Goal: Task Accomplishment & Management: Use online tool/utility

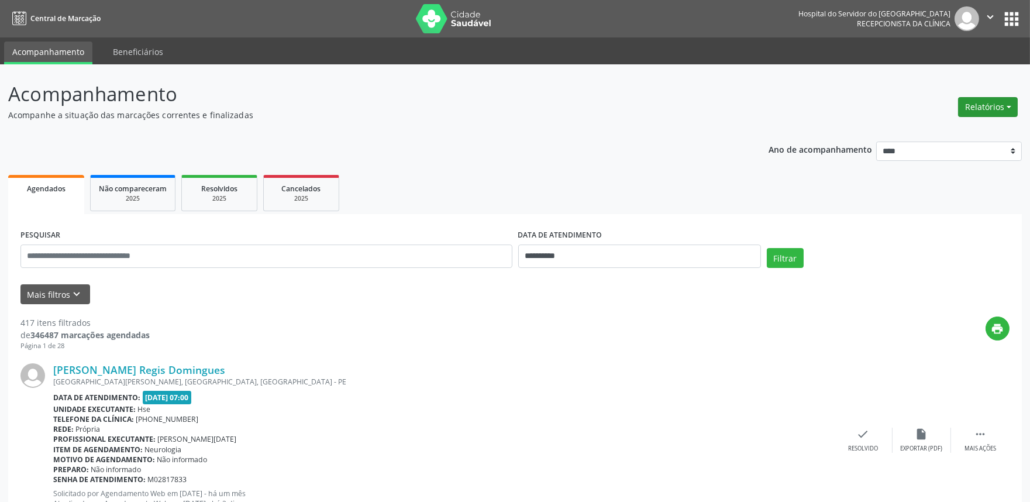
click at [981, 108] on button "Relatórios" at bounding box center [988, 107] width 60 height 20
click at [924, 123] on link "Agendamentos" at bounding box center [955, 131] width 126 height 16
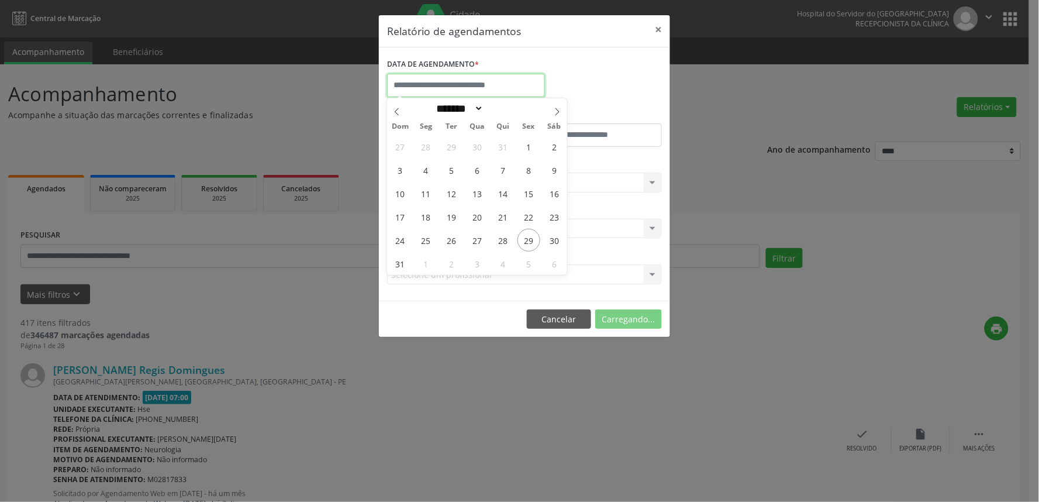
click at [513, 81] on input "text" at bounding box center [466, 85] width 158 height 23
click at [527, 240] on span "29" at bounding box center [528, 240] width 23 height 23
type input "**********"
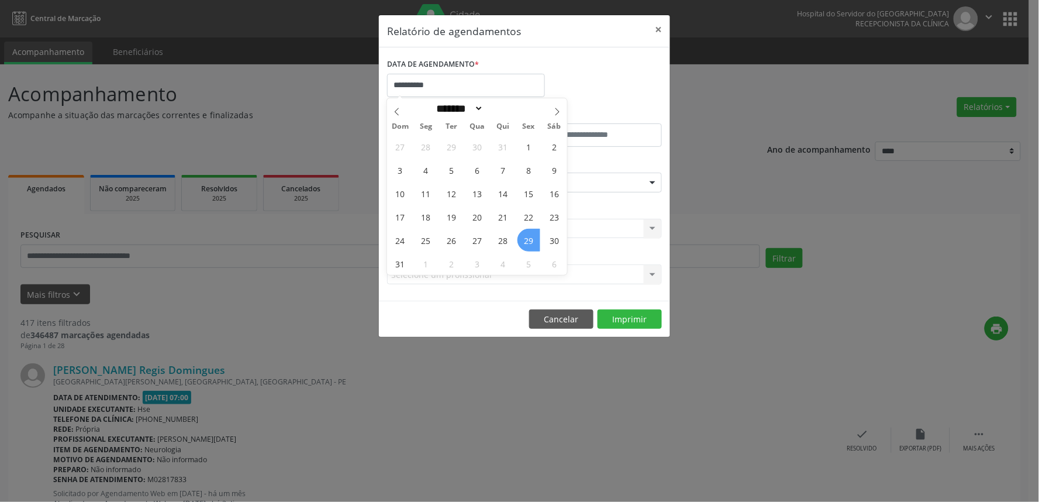
click at [526, 246] on span "29" at bounding box center [528, 240] width 23 height 23
click at [462, 91] on input "**********" at bounding box center [466, 85] width 158 height 23
click at [425, 267] on span "1" at bounding box center [426, 263] width 23 height 23
type input "**********"
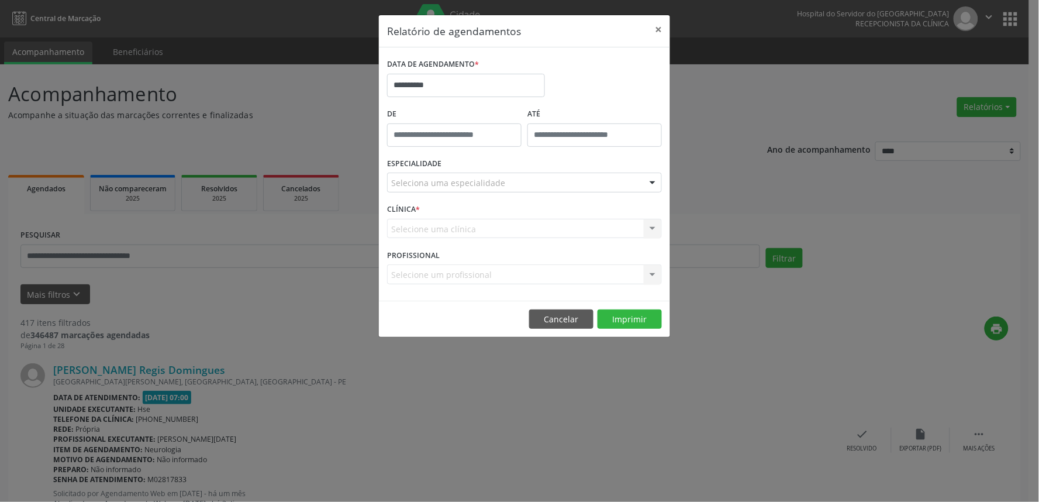
click at [475, 172] on div "Seleciona uma especialidade" at bounding box center [524, 182] width 275 height 20
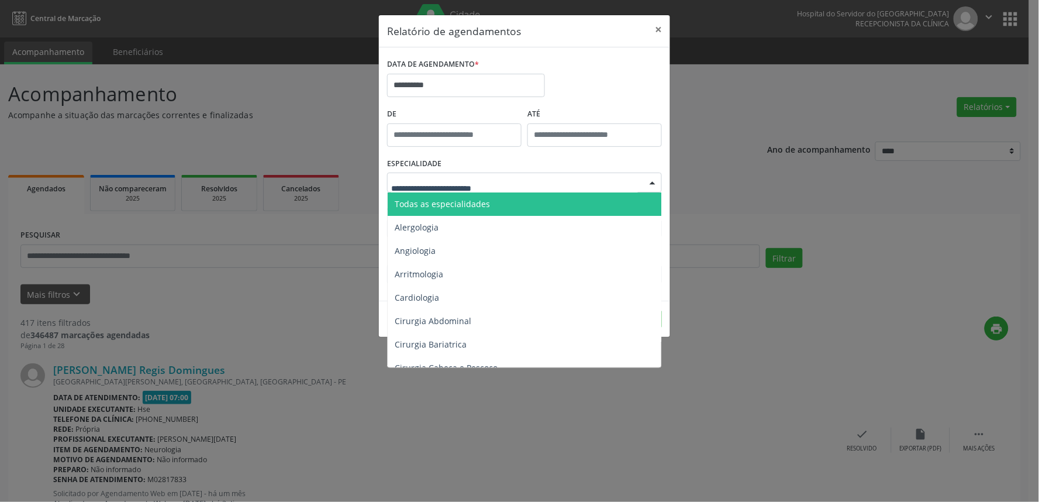
click at [472, 202] on span "Todas as especialidades" at bounding box center [442, 203] width 95 height 11
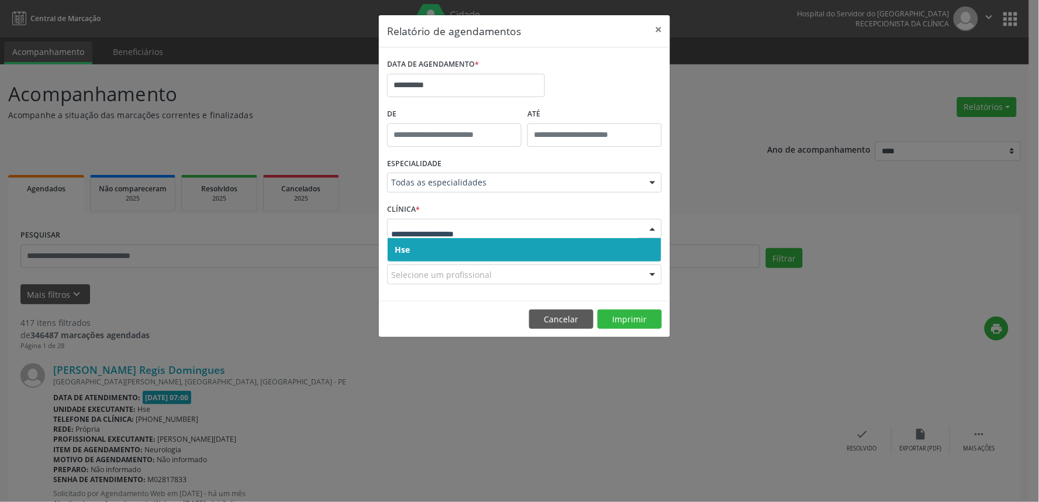
click at [490, 256] on span "Hse" at bounding box center [525, 249] width 274 height 23
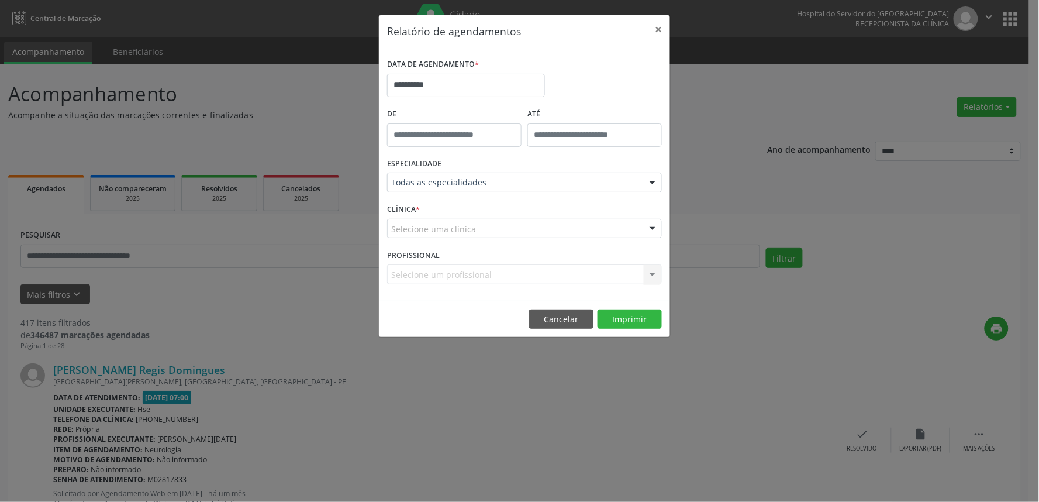
click at [494, 226] on div "Selecione uma clínica" at bounding box center [524, 229] width 275 height 20
click at [488, 264] on div "PROFISSIONAL Selecione um profissional Nenhum resultado encontrado para: " " Nã…" at bounding box center [524, 269] width 281 height 46
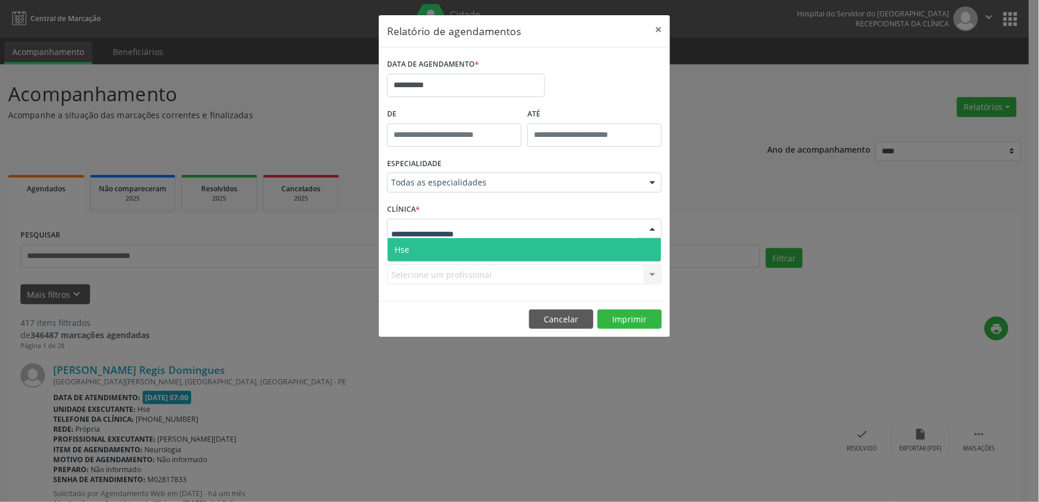
click at [494, 232] on div at bounding box center [524, 229] width 275 height 20
click at [494, 250] on span "Hse" at bounding box center [525, 249] width 274 height 23
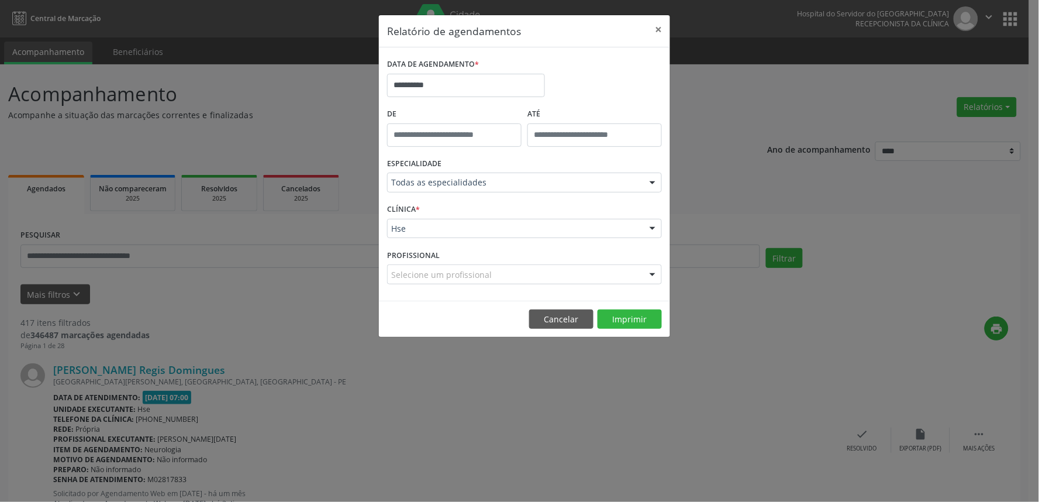
click at [543, 273] on div "Selecione um profissional" at bounding box center [524, 274] width 275 height 20
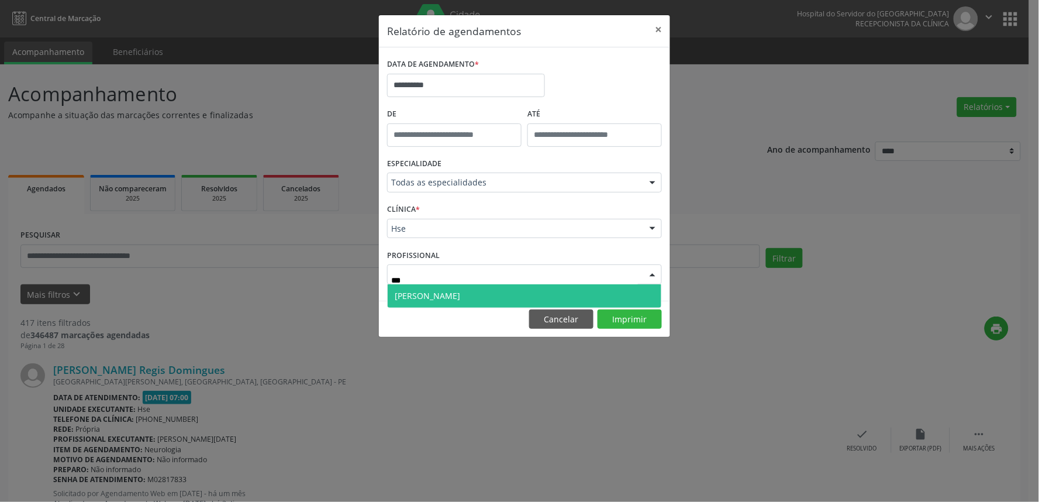
click at [524, 293] on span "[PERSON_NAME]" at bounding box center [525, 295] width 274 height 23
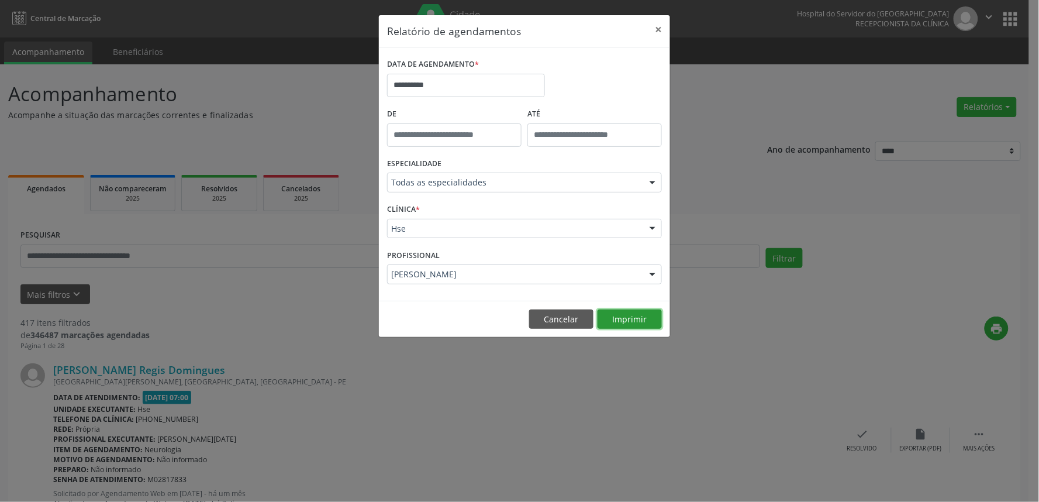
click at [636, 324] on button "Imprimir" at bounding box center [630, 319] width 64 height 20
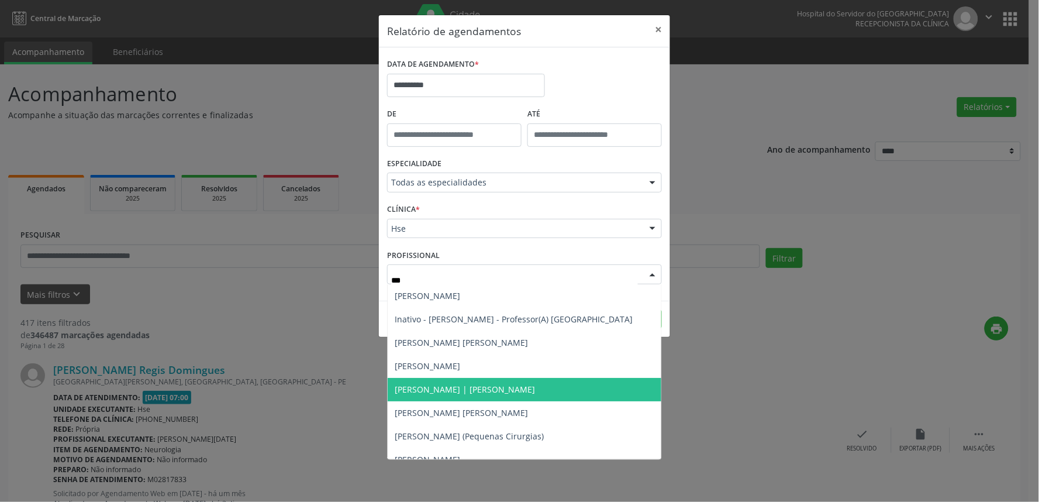
click at [493, 382] on span "[PERSON_NAME] | [PERSON_NAME]" at bounding box center [525, 389] width 274 height 23
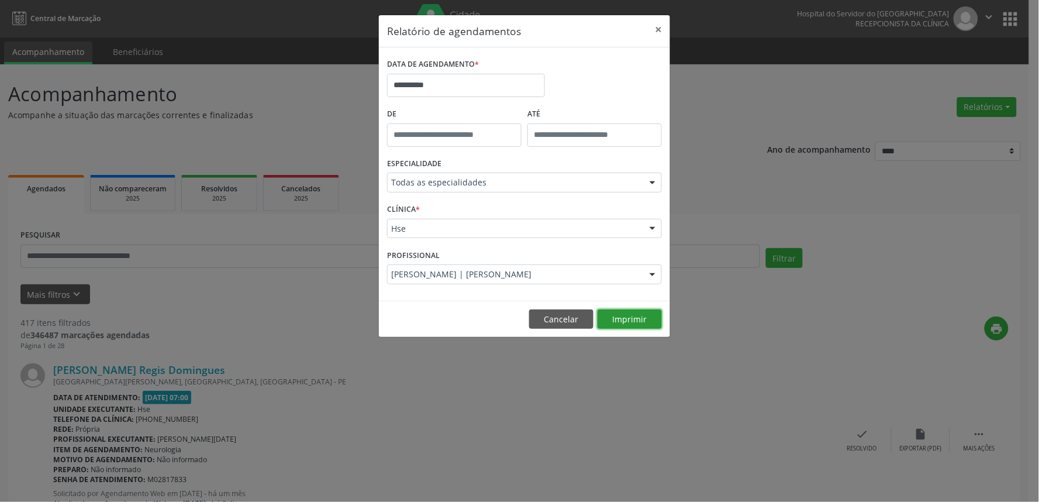
click at [632, 319] on button "Imprimir" at bounding box center [630, 319] width 64 height 20
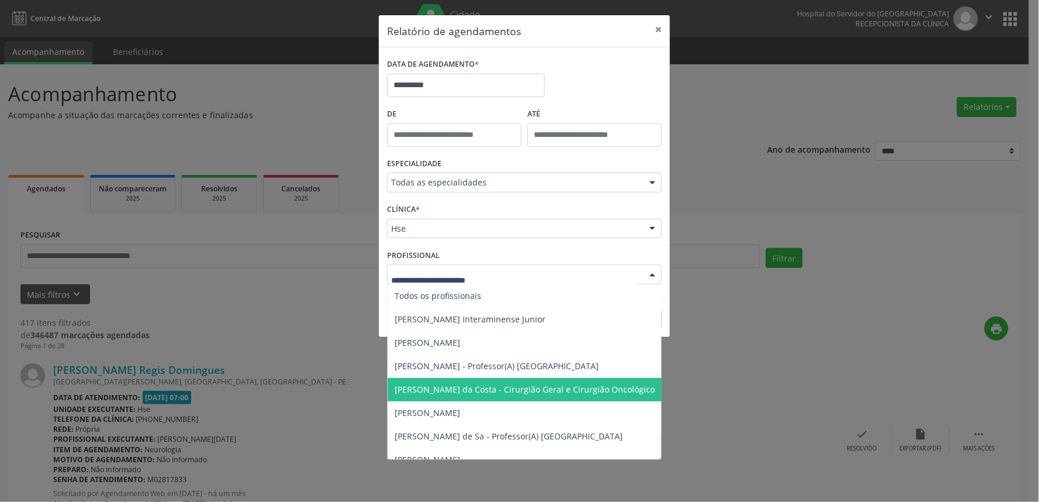
drag, startPoint x: 509, startPoint y: 272, endPoint x: 364, endPoint y: 278, distance: 144.5
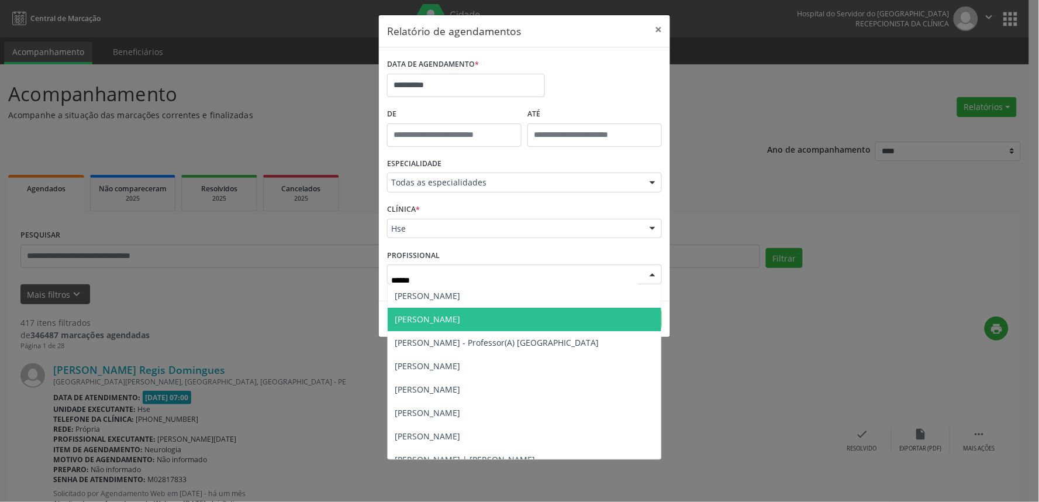
click at [448, 318] on span "[PERSON_NAME]" at bounding box center [427, 318] width 65 height 11
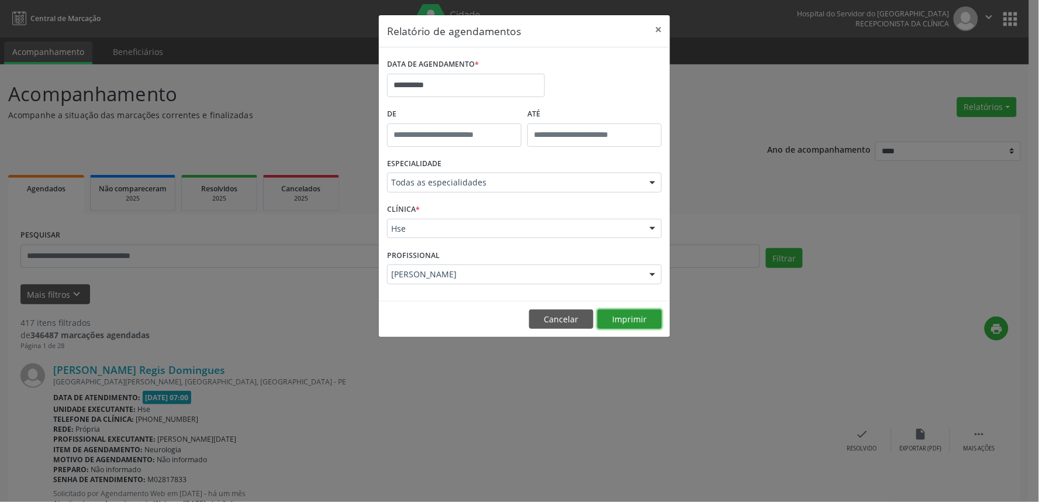
click at [615, 316] on button "Imprimir" at bounding box center [630, 319] width 64 height 20
type input "*"
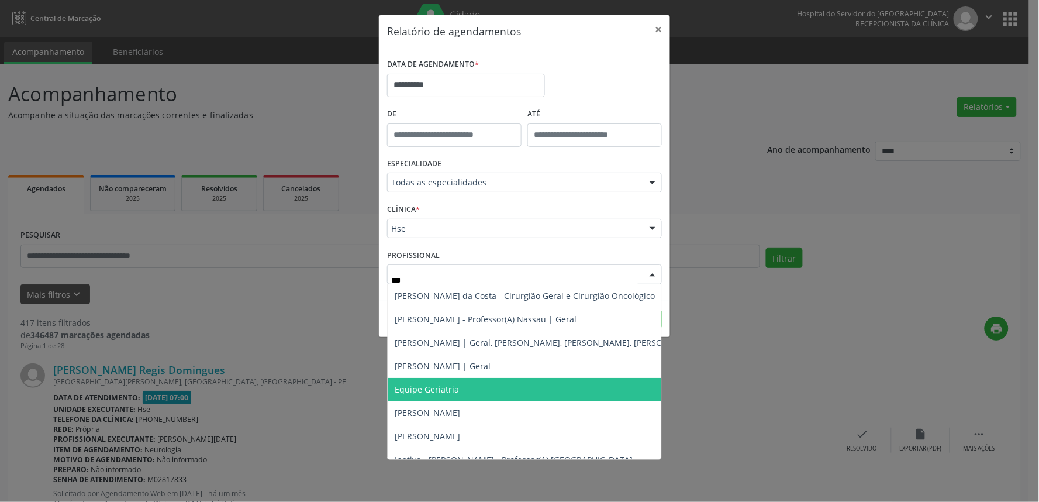
click at [457, 390] on span "Equipe Geriatria" at bounding box center [427, 389] width 64 height 11
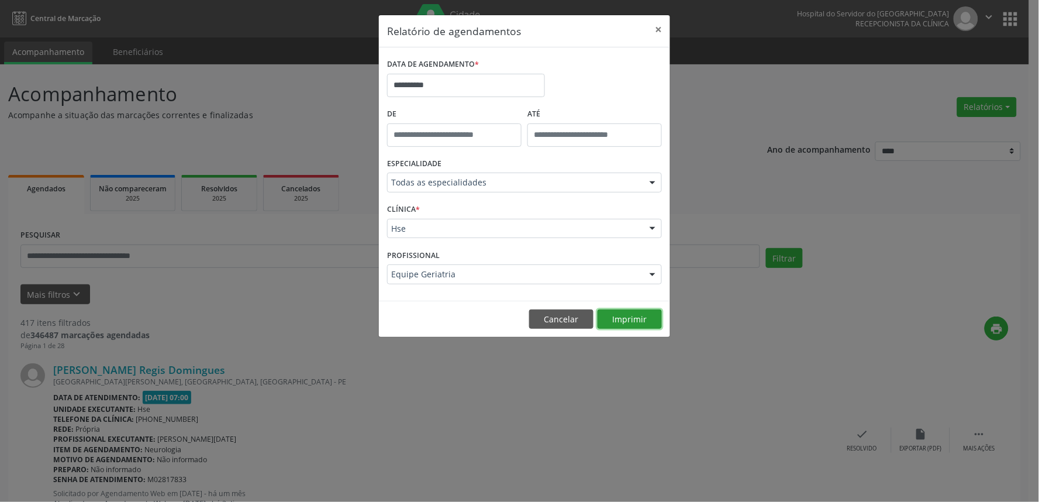
click at [643, 317] on button "Imprimir" at bounding box center [630, 319] width 64 height 20
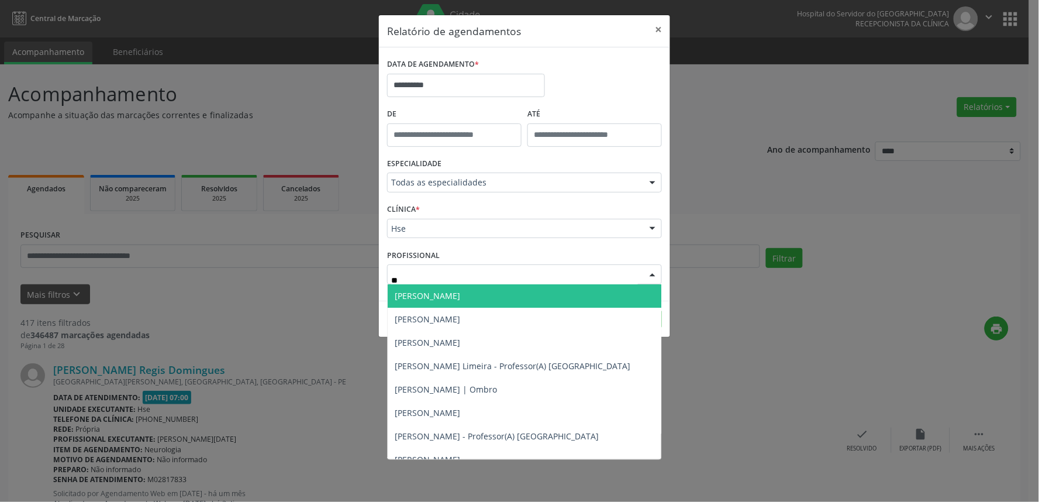
type input "***"
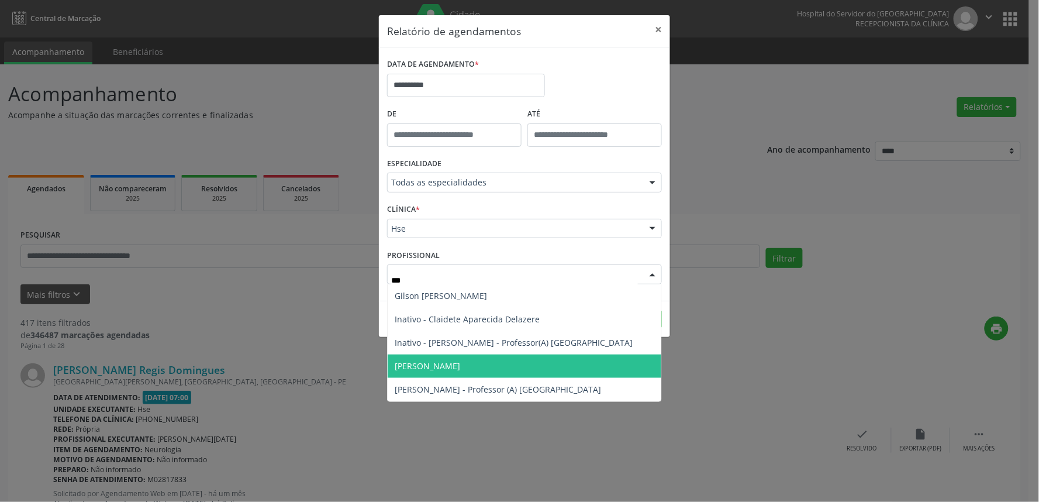
click at [478, 360] on span "[PERSON_NAME]" at bounding box center [525, 365] width 274 height 23
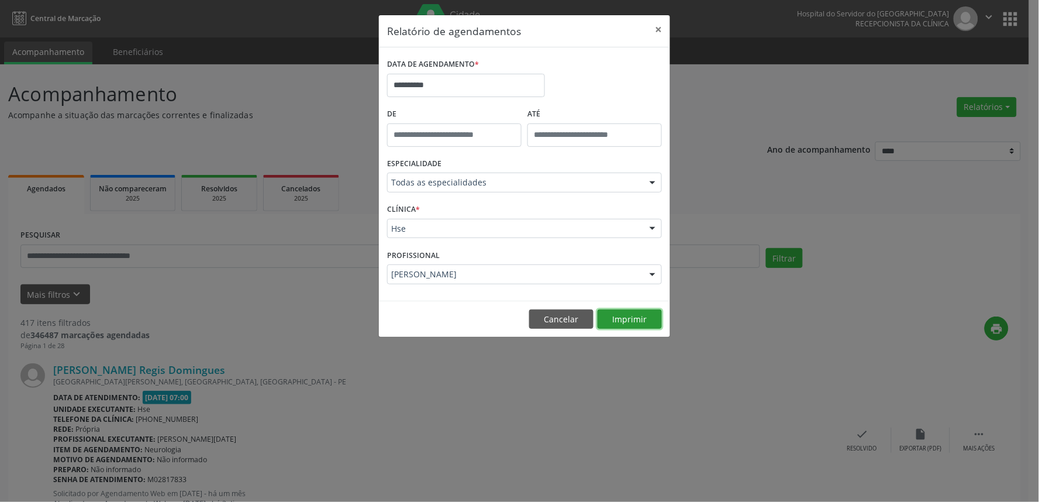
click at [626, 320] on button "Imprimir" at bounding box center [630, 319] width 64 height 20
